Goal: Register for event/course

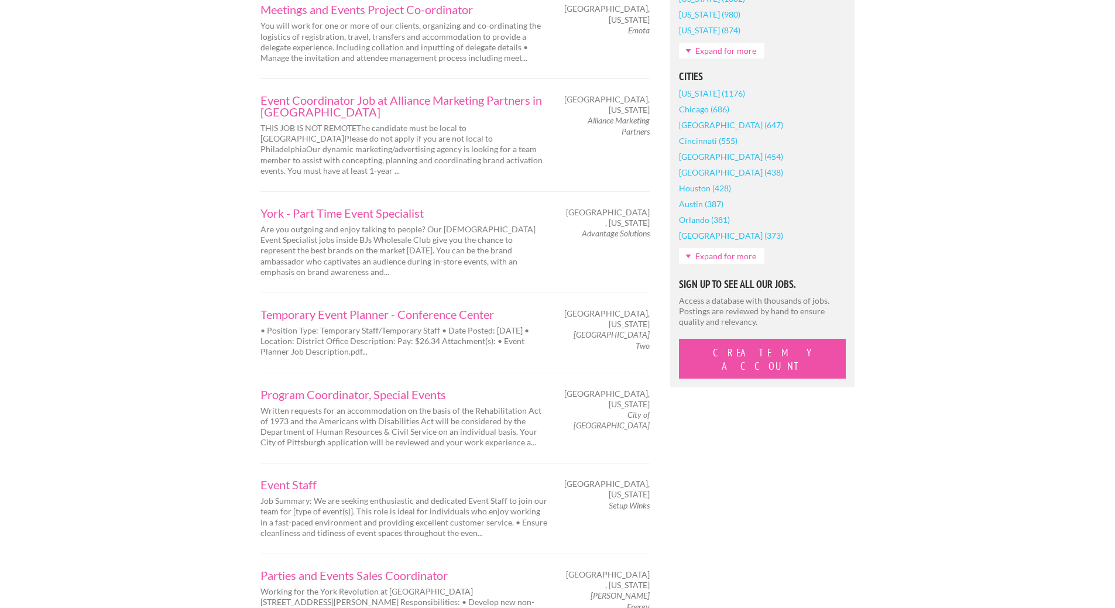
scroll to position [936, 0]
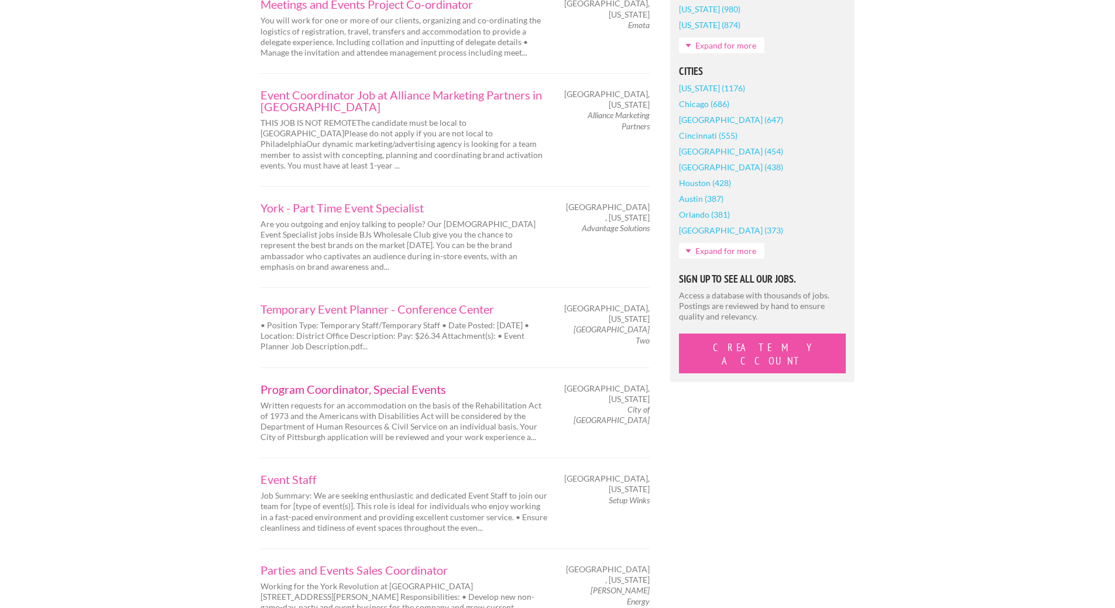
click at [413, 383] on link "Program Coordinator, Special Events" at bounding box center [403, 389] width 287 height 12
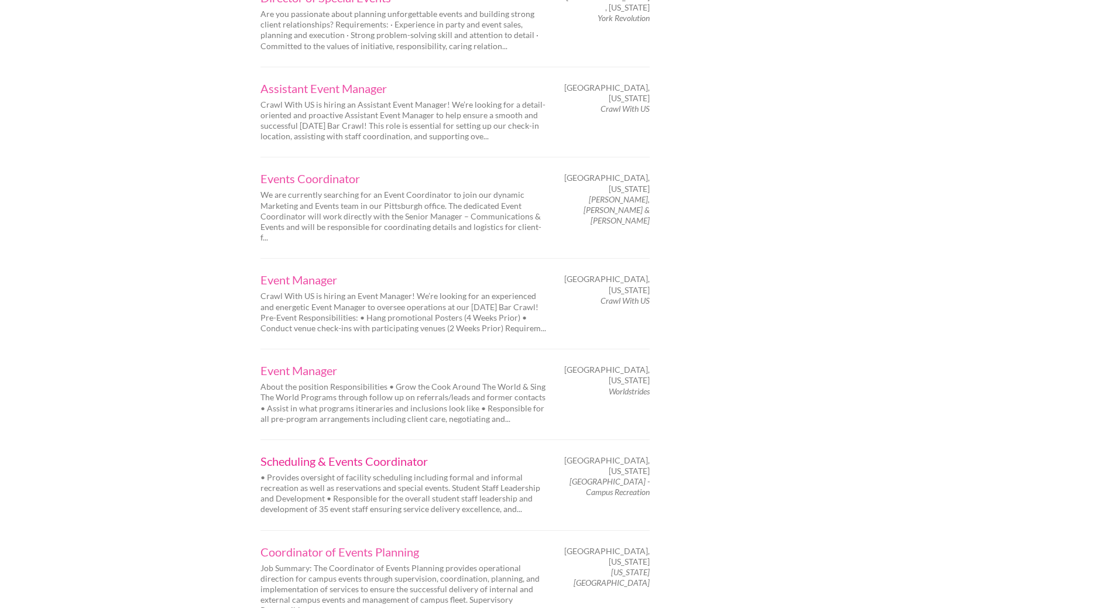
scroll to position [1638, 0]
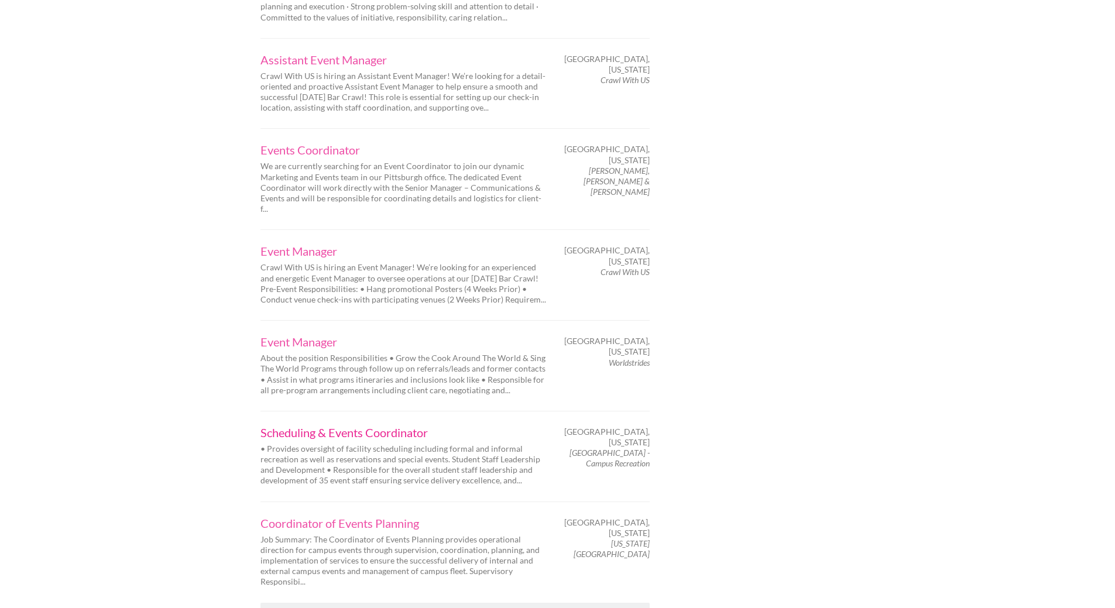
click at [381, 427] on link "Scheduling & Events Coordinator" at bounding box center [403, 433] width 287 height 12
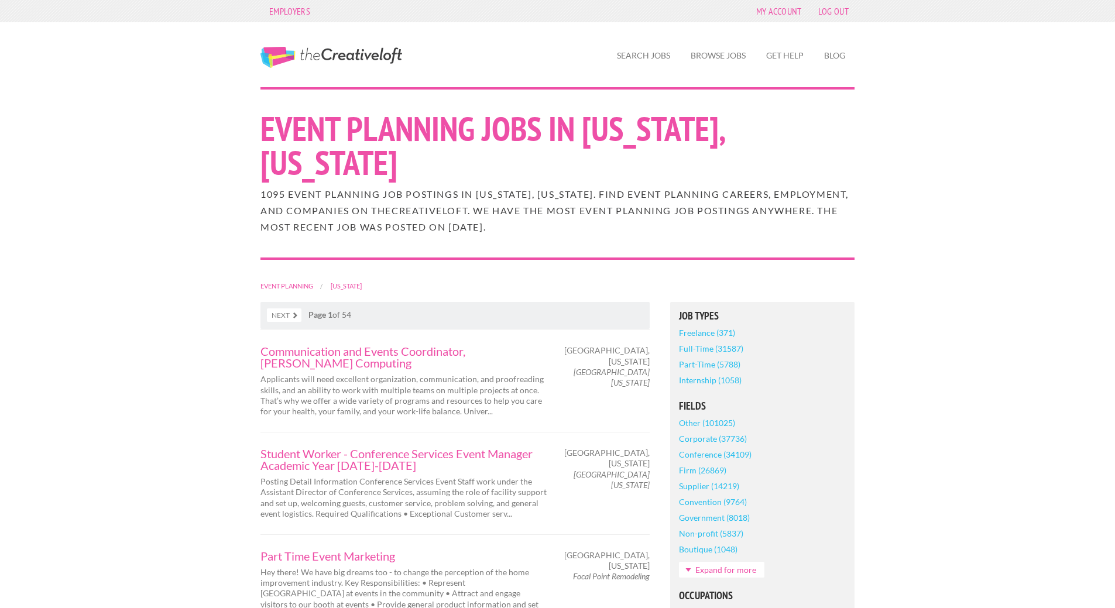
scroll to position [0, 0]
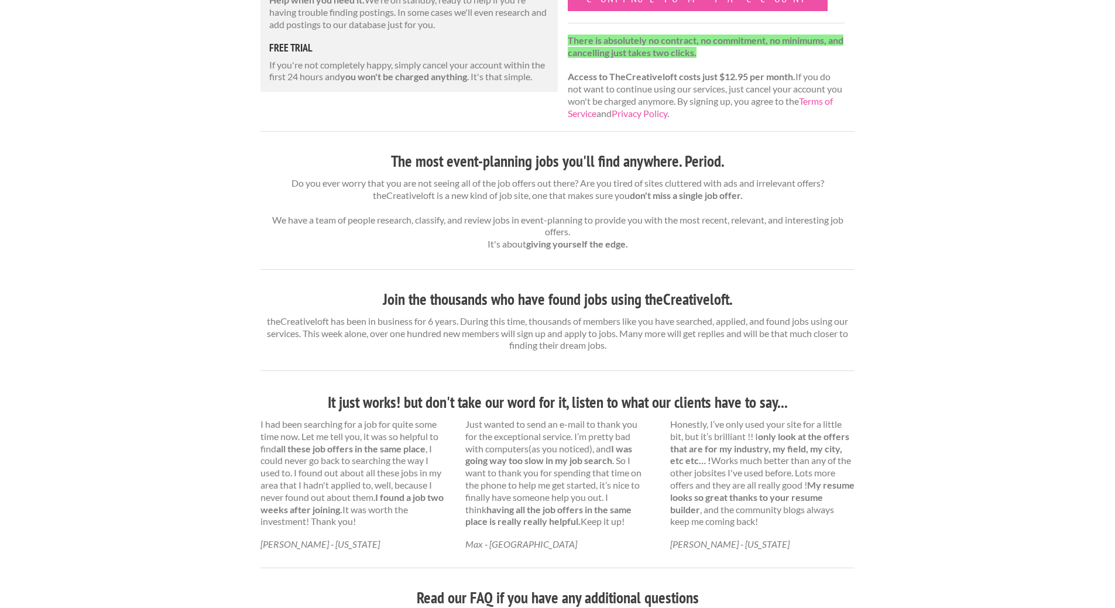
scroll to position [293, 0]
